Goal: Information Seeking & Learning: Check status

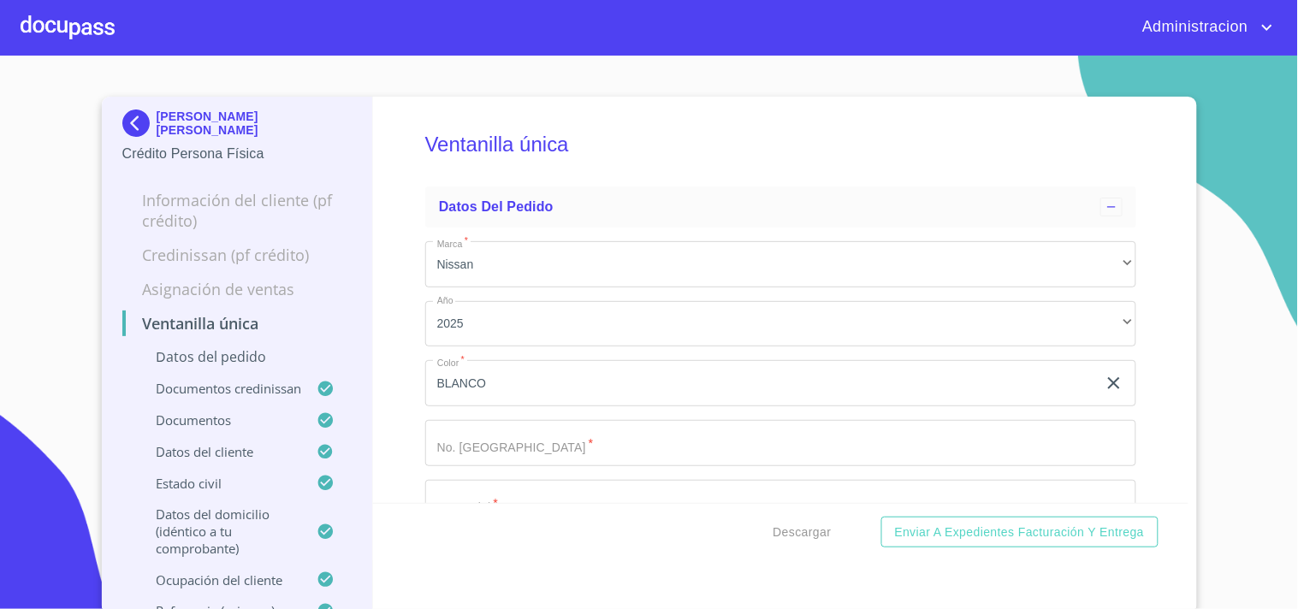
click at [180, 92] on section "[PERSON_NAME] [PERSON_NAME] Crédito Persona Física Información del cliente (PF …" at bounding box center [649, 333] width 1298 height 554
click at [176, 116] on p "[PERSON_NAME] [PERSON_NAME]" at bounding box center [255, 123] width 196 height 27
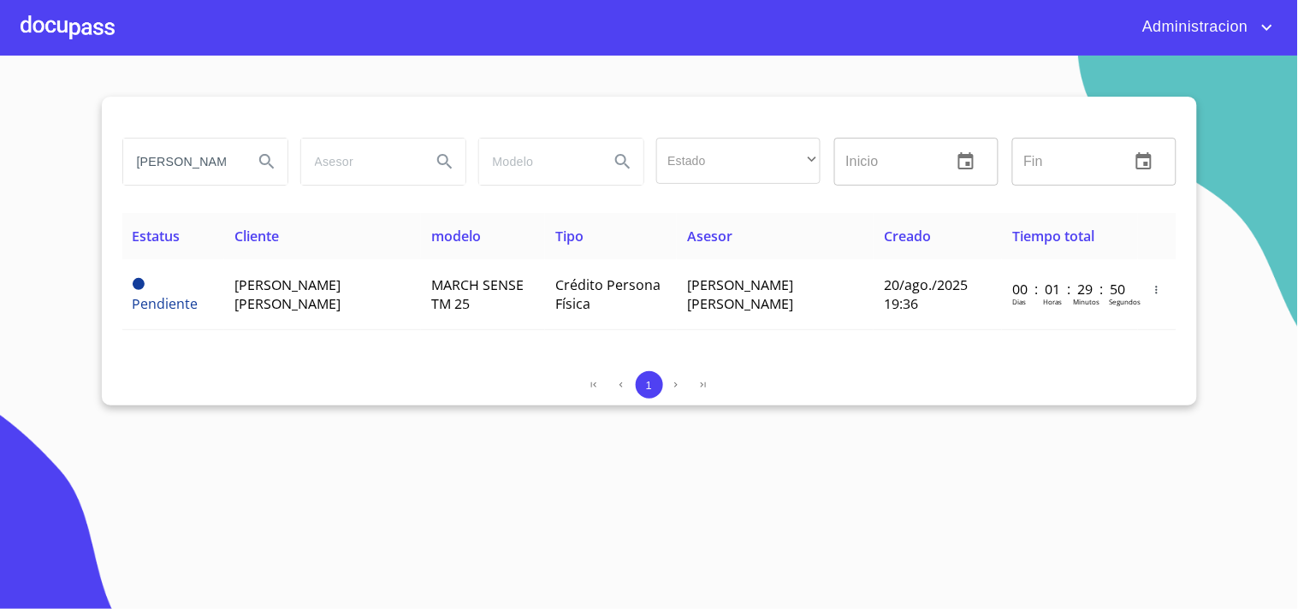
drag, startPoint x: 142, startPoint y: 160, endPoint x: 664, endPoint y: 169, distance: 522.0
click at [664, 169] on div "[PERSON_NAME] Estado ​ ​ Inicio ​ Fin ​" at bounding box center [650, 162] width 1068 height 62
type input "G"
type input "[PERSON_NAME] [PERSON_NAME]"
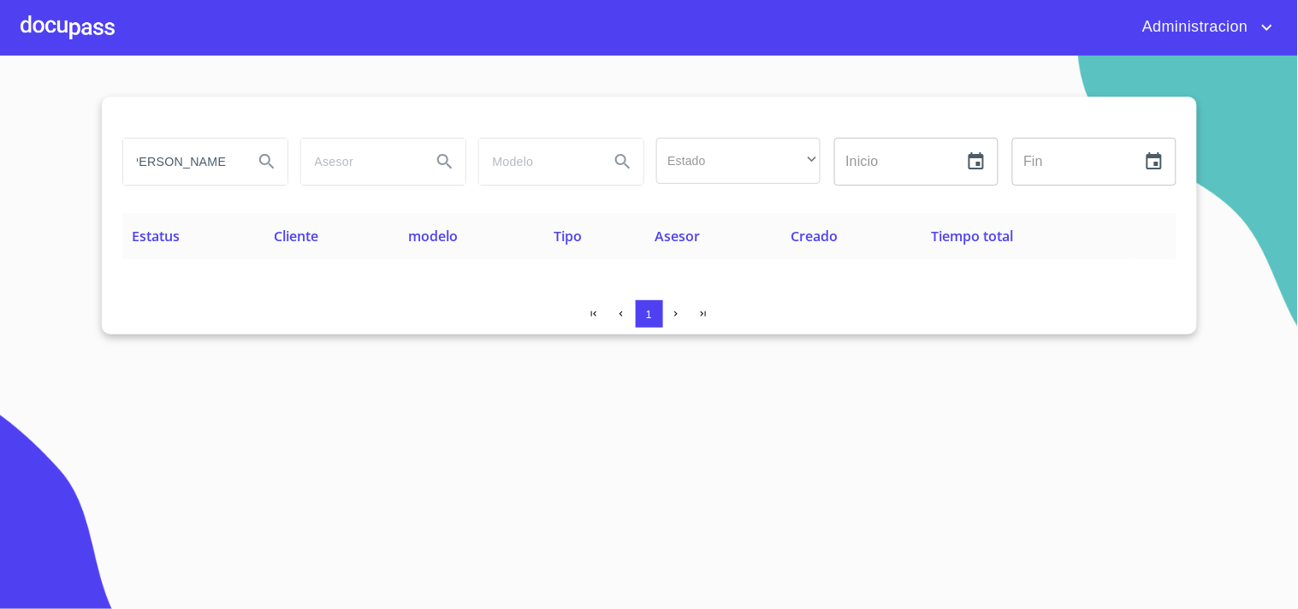
click at [264, 157] on icon "Search" at bounding box center [267, 161] width 21 height 21
type button "[PERSON_NAME] [PERSON_NAME]"
click at [150, 164] on input "[PERSON_NAME] [PERSON_NAME]" at bounding box center [181, 162] width 116 height 46
